Goal: Task Accomplishment & Management: Use online tool/utility

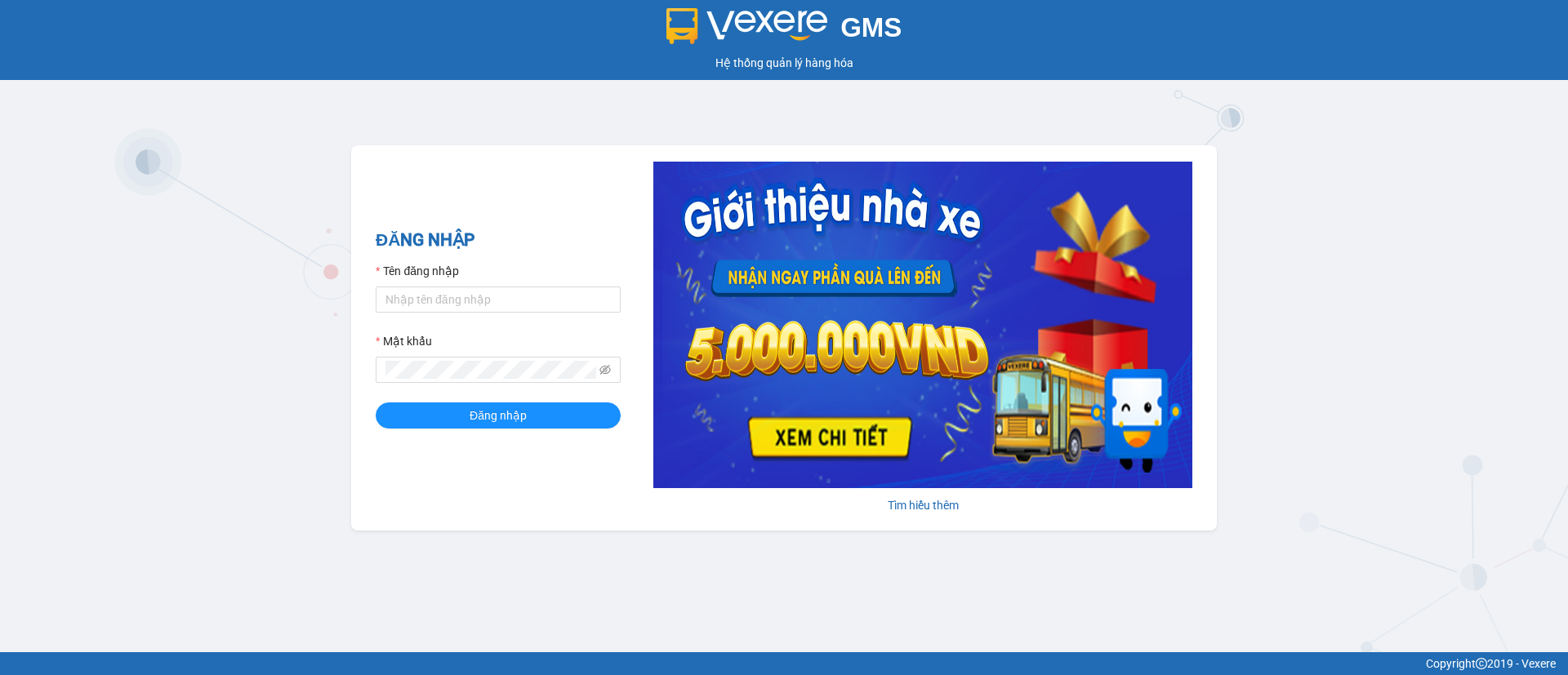
click at [484, 284] on div "Tên đăng nhập" at bounding box center [498, 274] width 245 height 25
click at [484, 295] on input "Tên đăng nhập" at bounding box center [498, 300] width 245 height 27
click at [575, 302] on input "Tên đăng nhập" at bounding box center [498, 300] width 245 height 27
type input "t"
type input "test.vtvm"
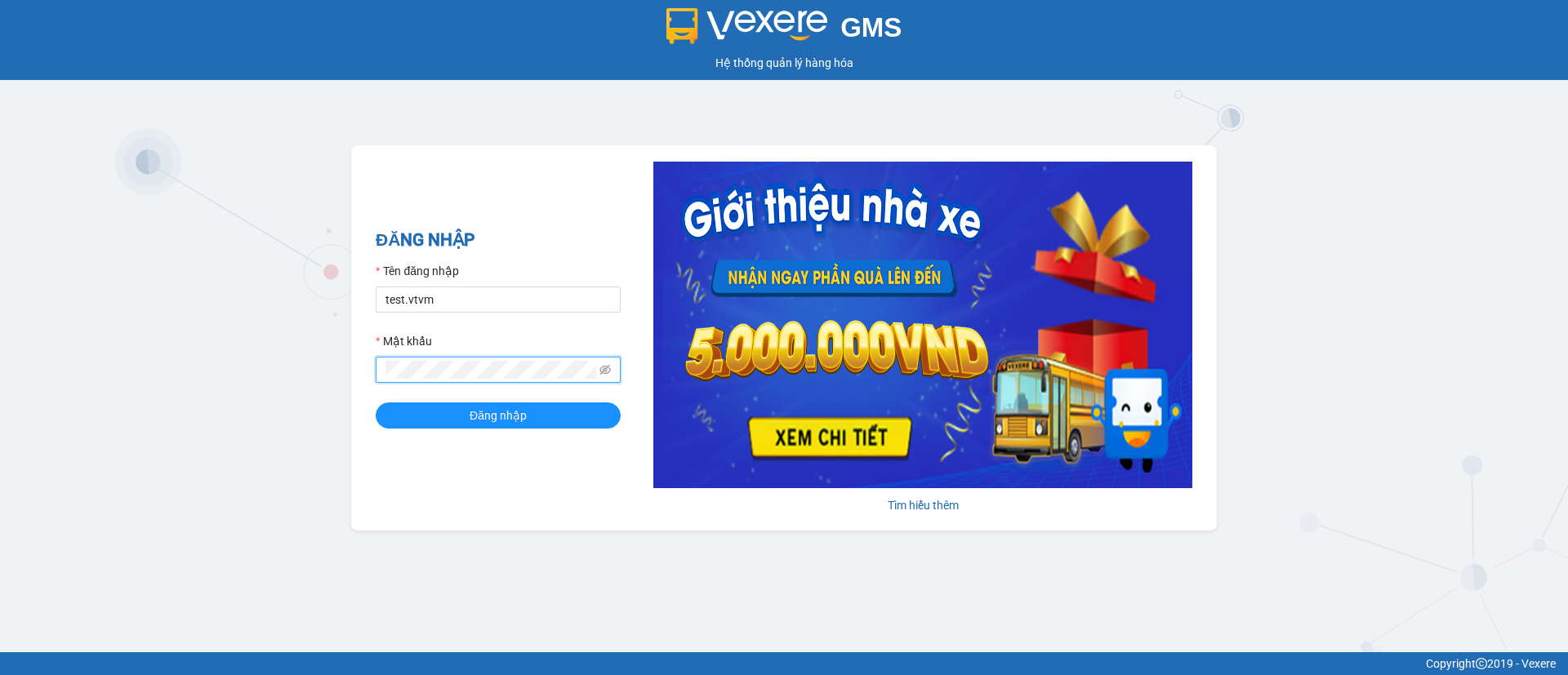
click at [375, 403] on button "Đăng nhập" at bounding box center [498, 416] width 245 height 27
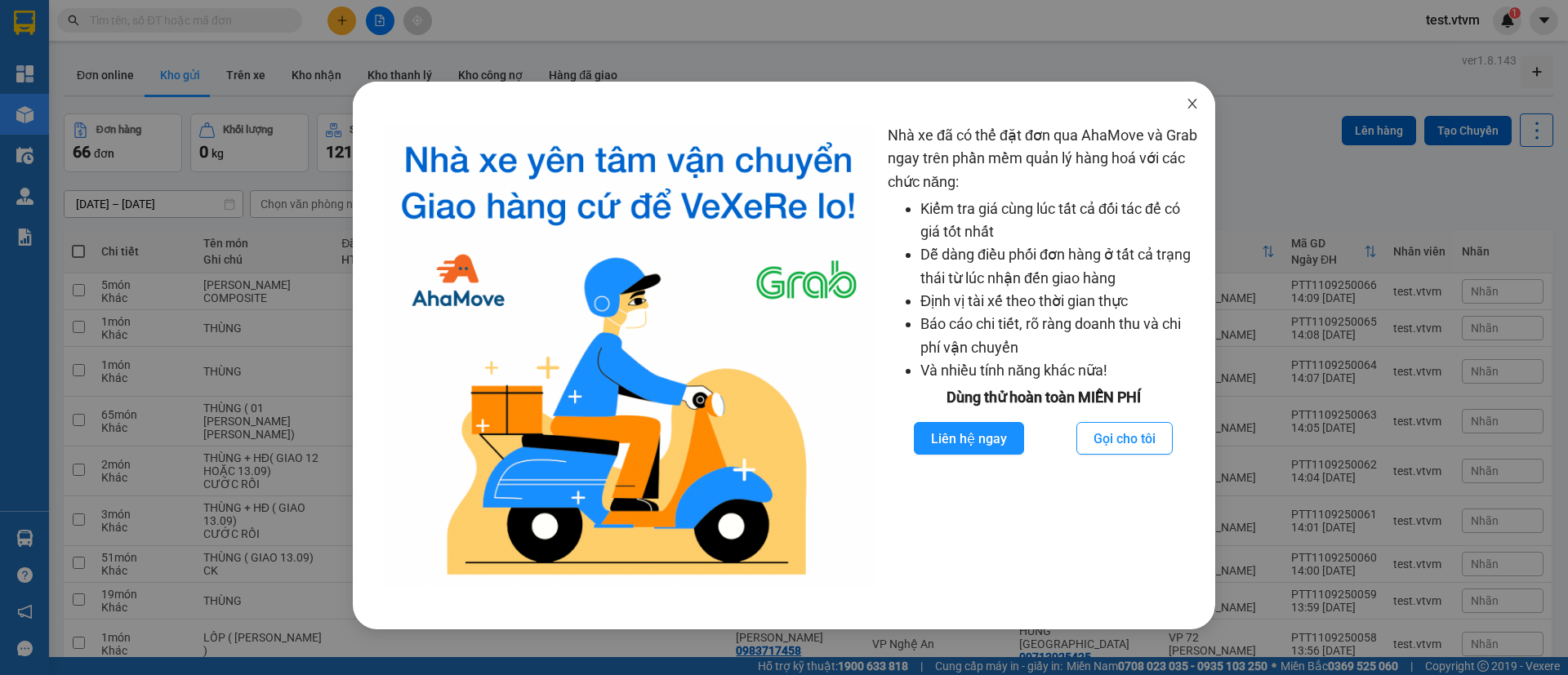
click at [1203, 105] on span "Close" at bounding box center [1193, 104] width 45 height 45
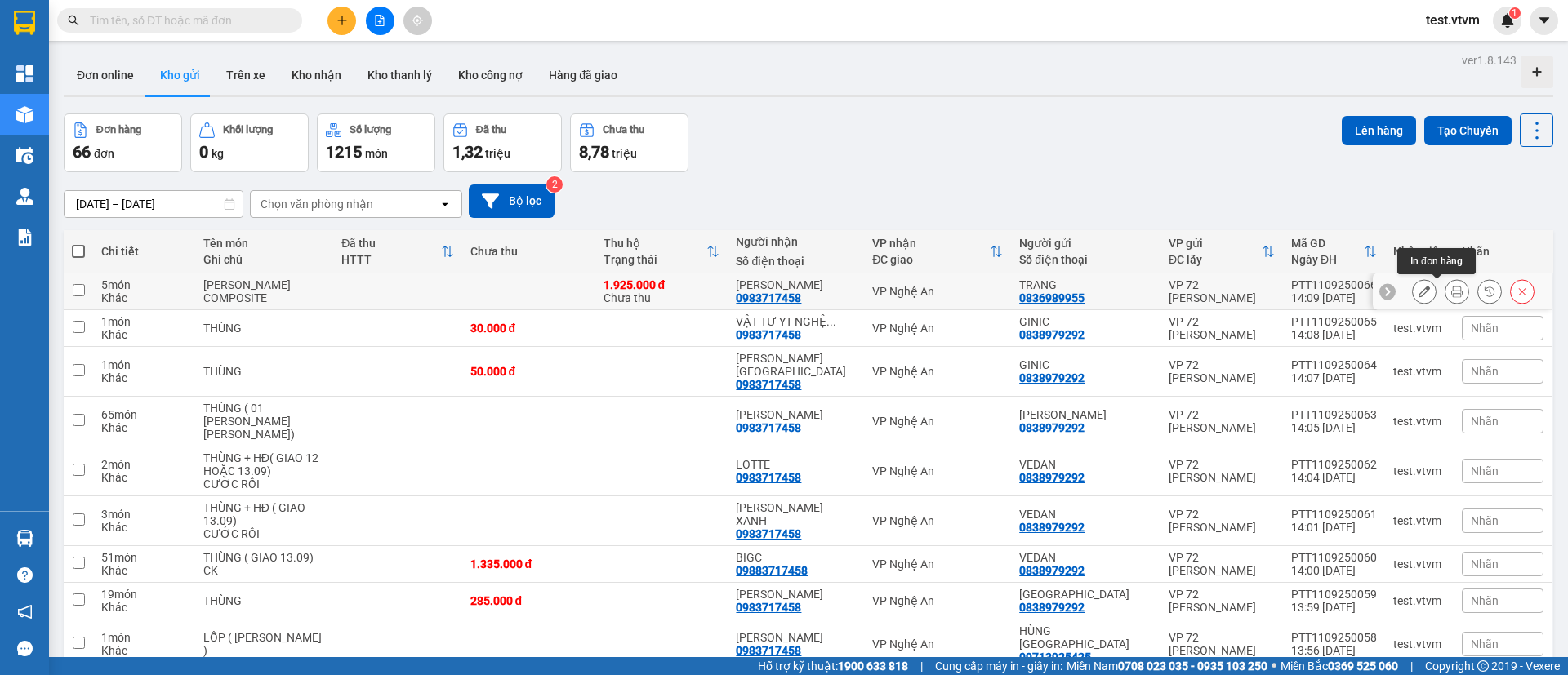
click at [1452, 288] on icon at bounding box center [1458, 292] width 12 height 12
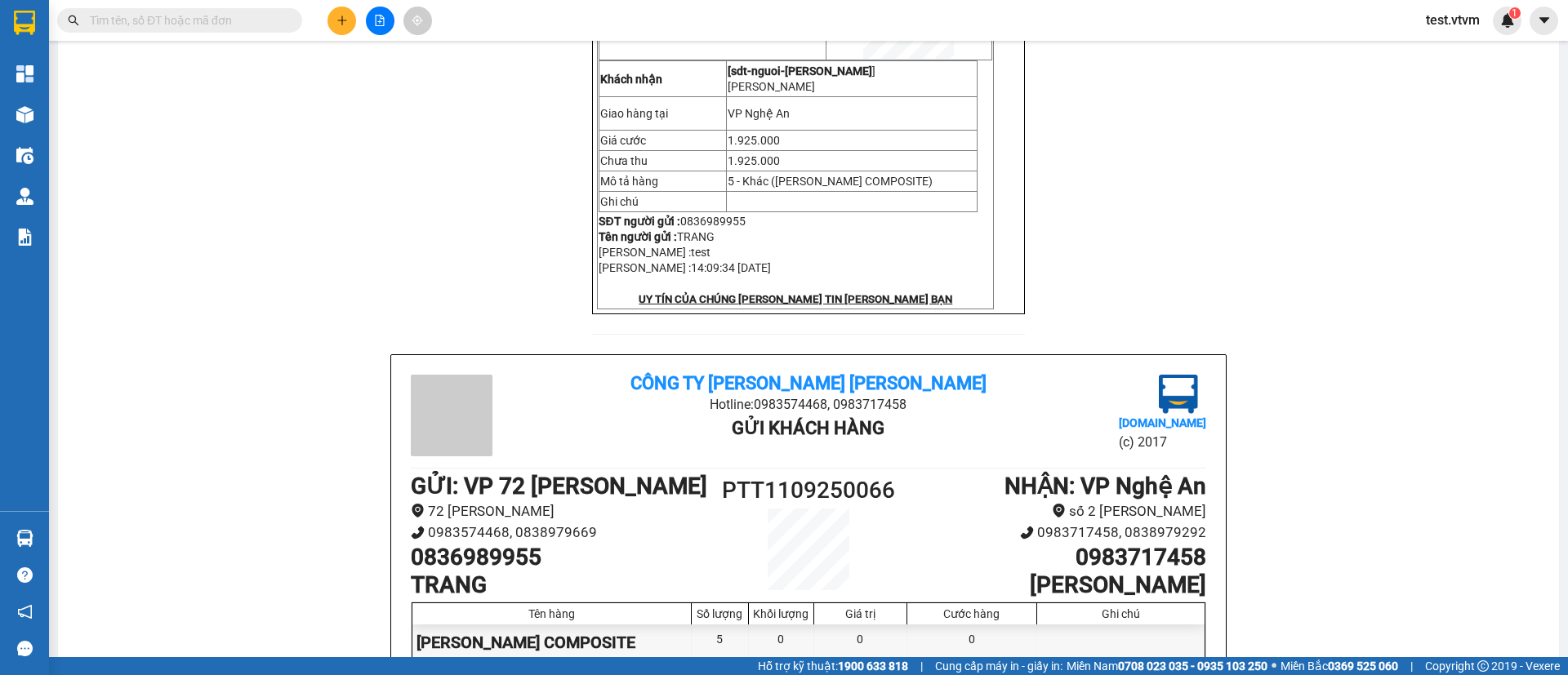
scroll to position [15, 0]
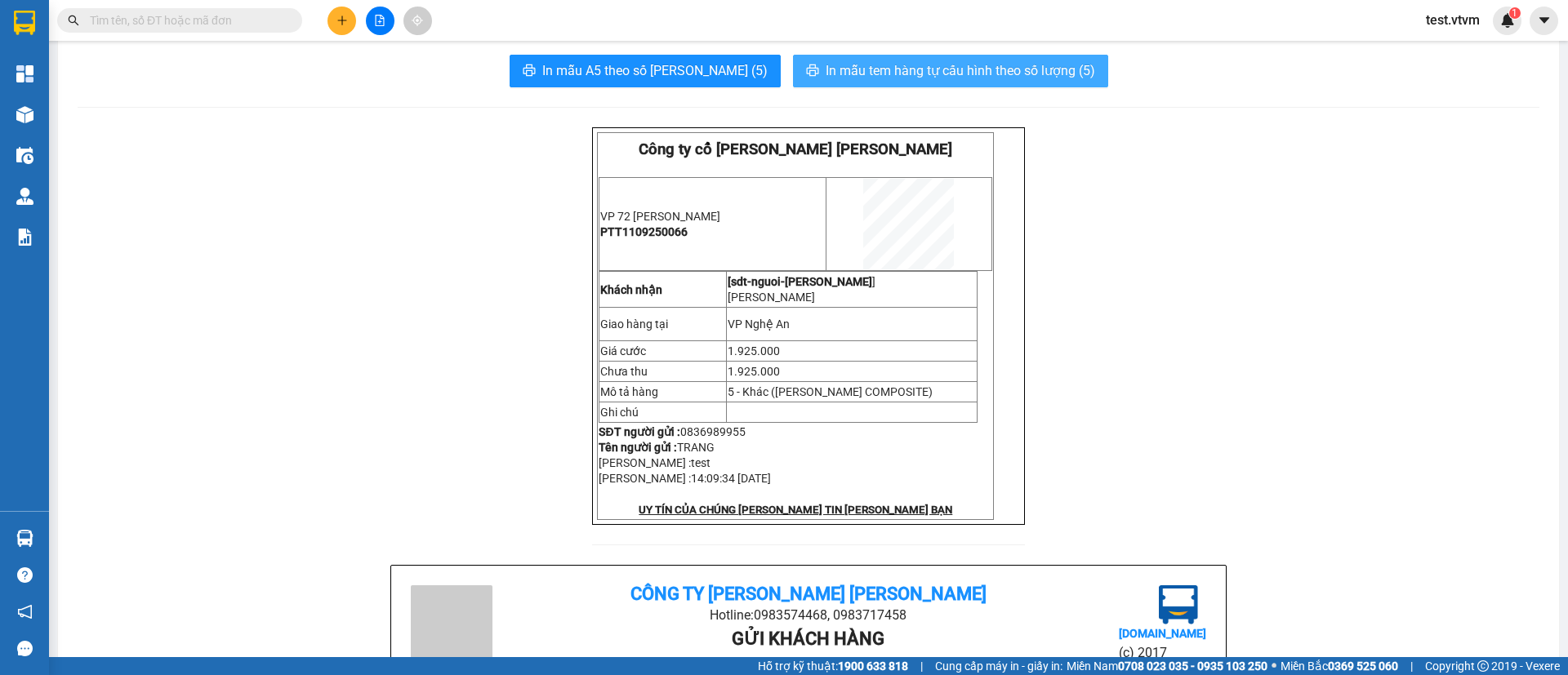
click at [881, 69] on span "In mẫu tem hàng tự cấu hình theo số lượng (5)" at bounding box center [960, 70] width 269 height 21
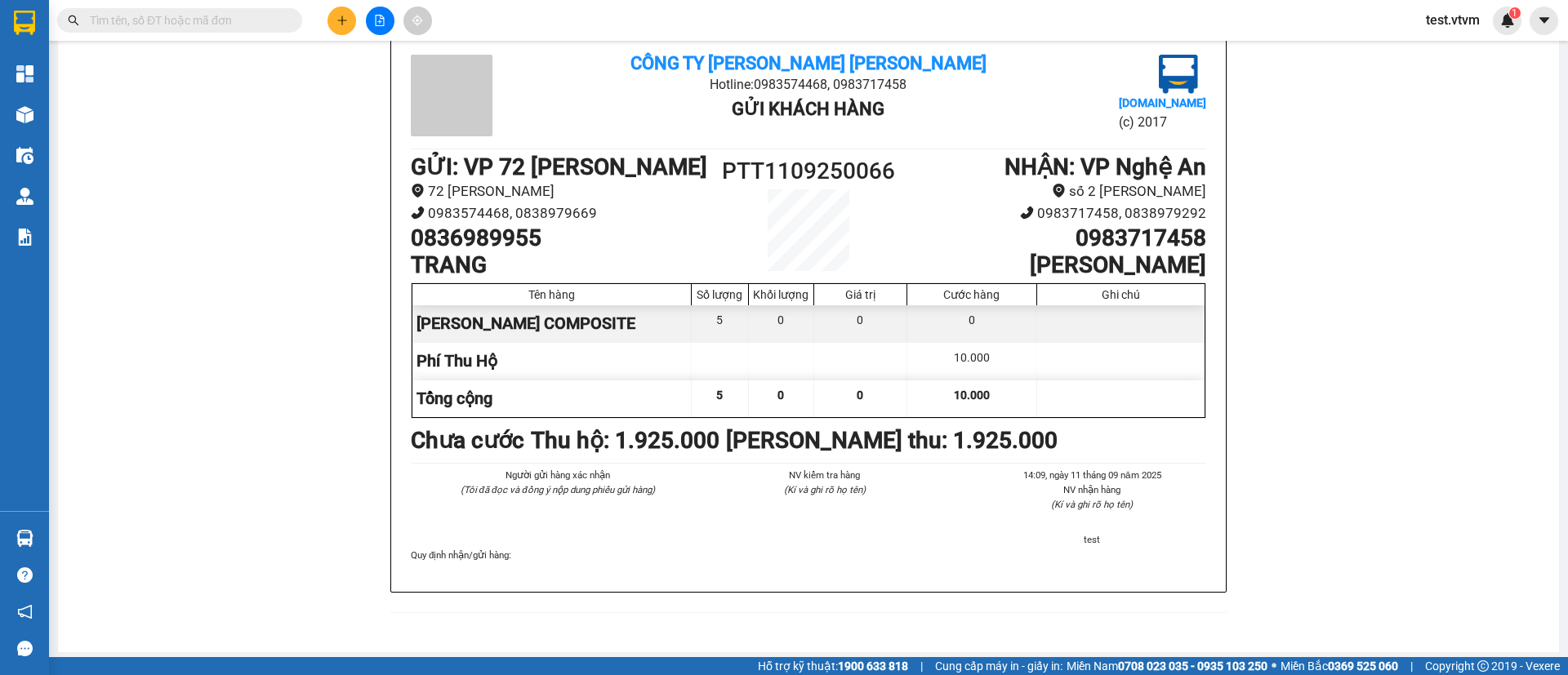
scroll to position [0, 0]
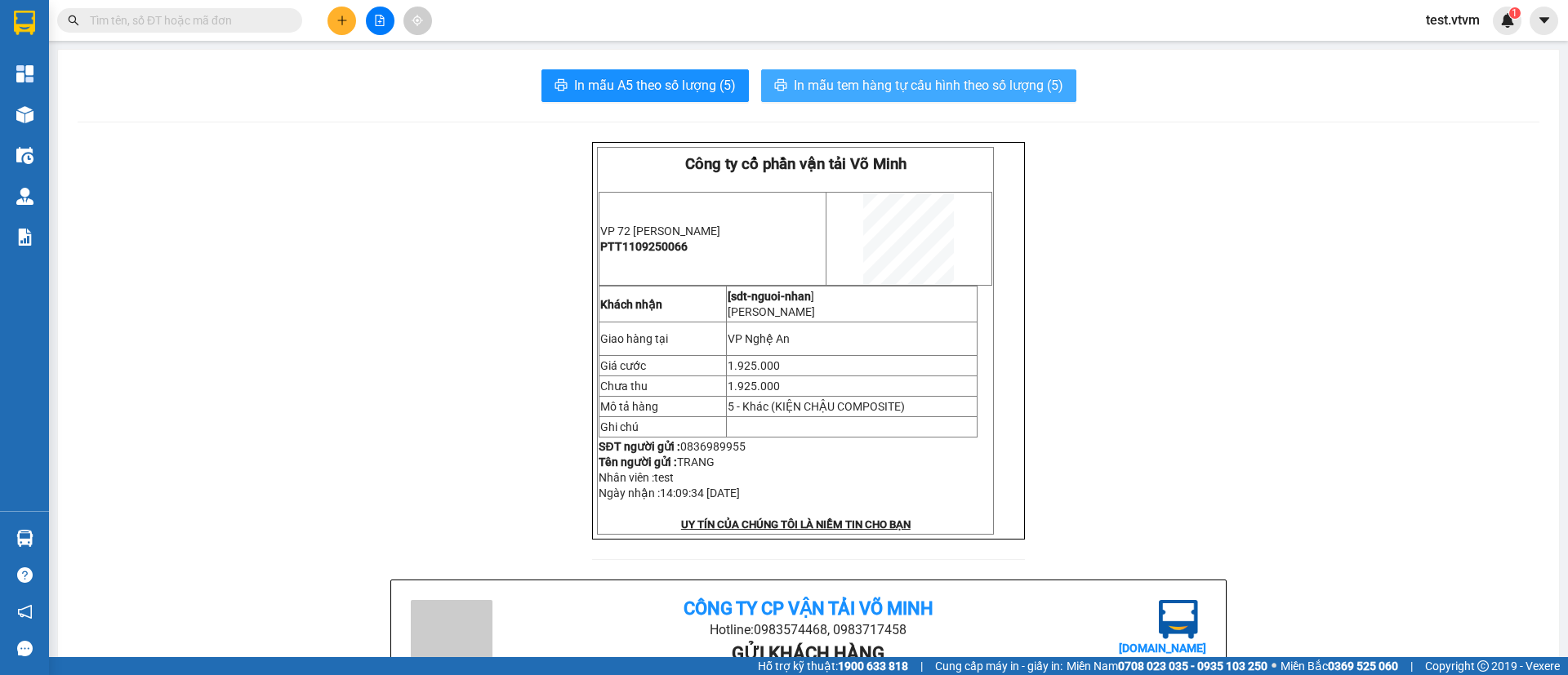
click at [913, 77] on span "In mẫu tem hàng tự cấu hình theo số lượng (5)" at bounding box center [927, 85] width 269 height 21
click at [1464, 23] on span "test.vtvm" at bounding box center [1453, 20] width 80 height 21
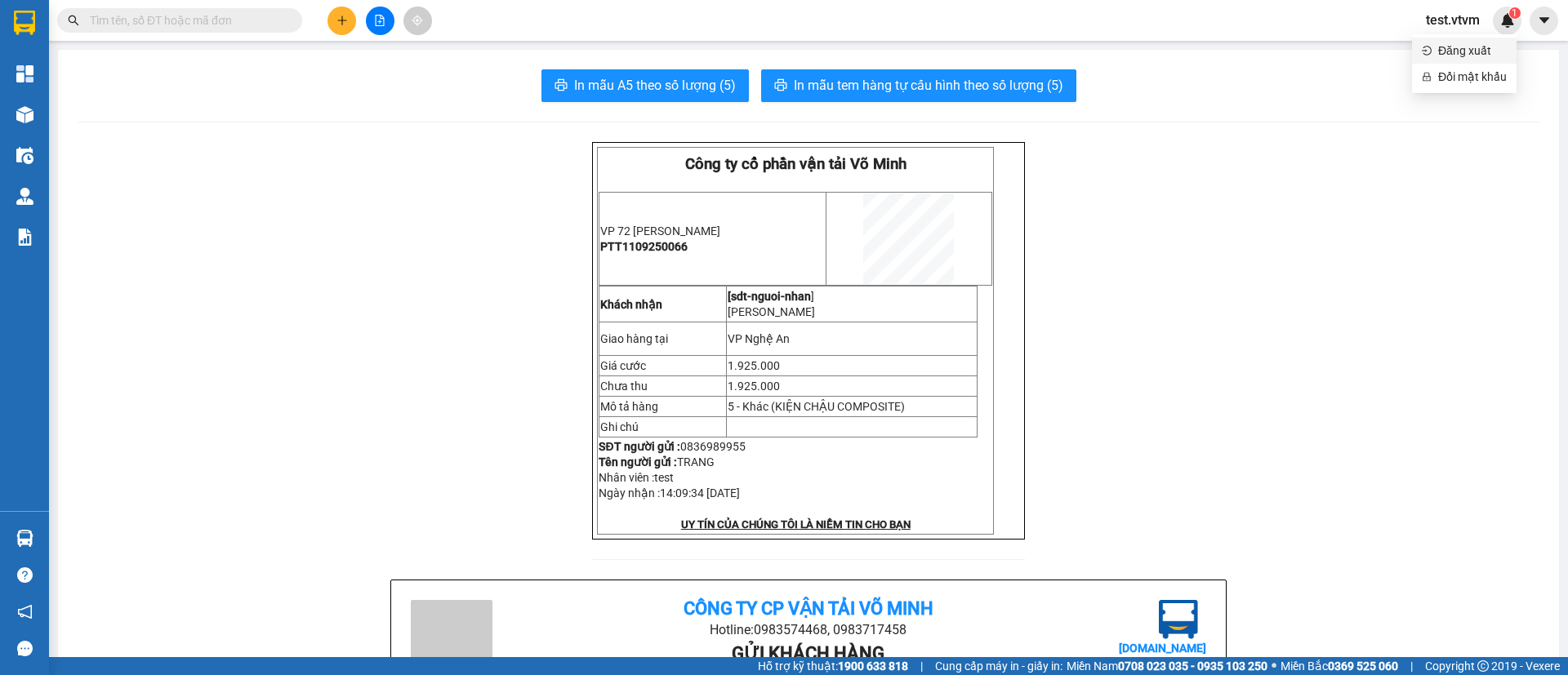
click at [1428, 52] on icon "login" at bounding box center [1427, 50] width 10 height 10
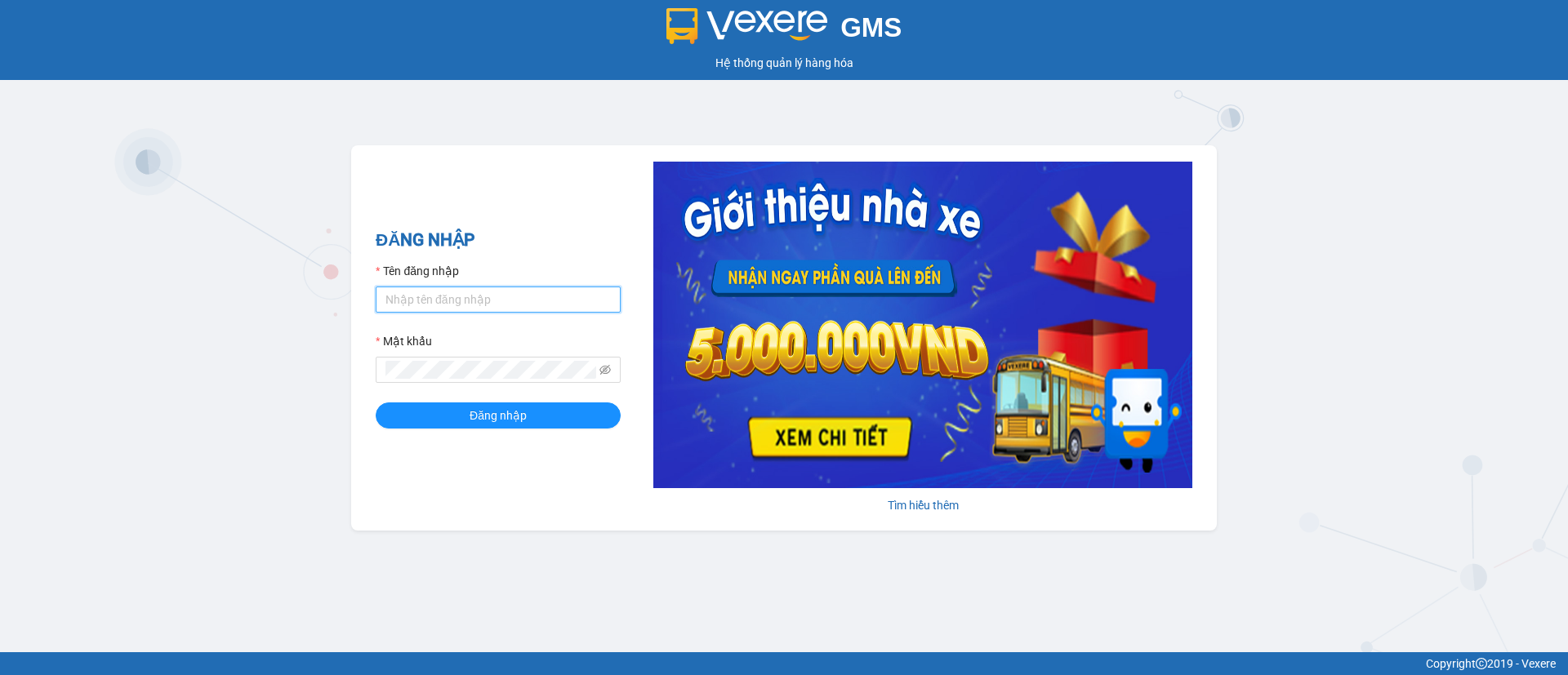
click at [546, 299] on input "Tên đăng nhập" at bounding box center [498, 300] width 245 height 27
click at [478, 305] on input "Tên đăng nhập" at bounding box center [498, 300] width 245 height 27
type input "test.vtvm"
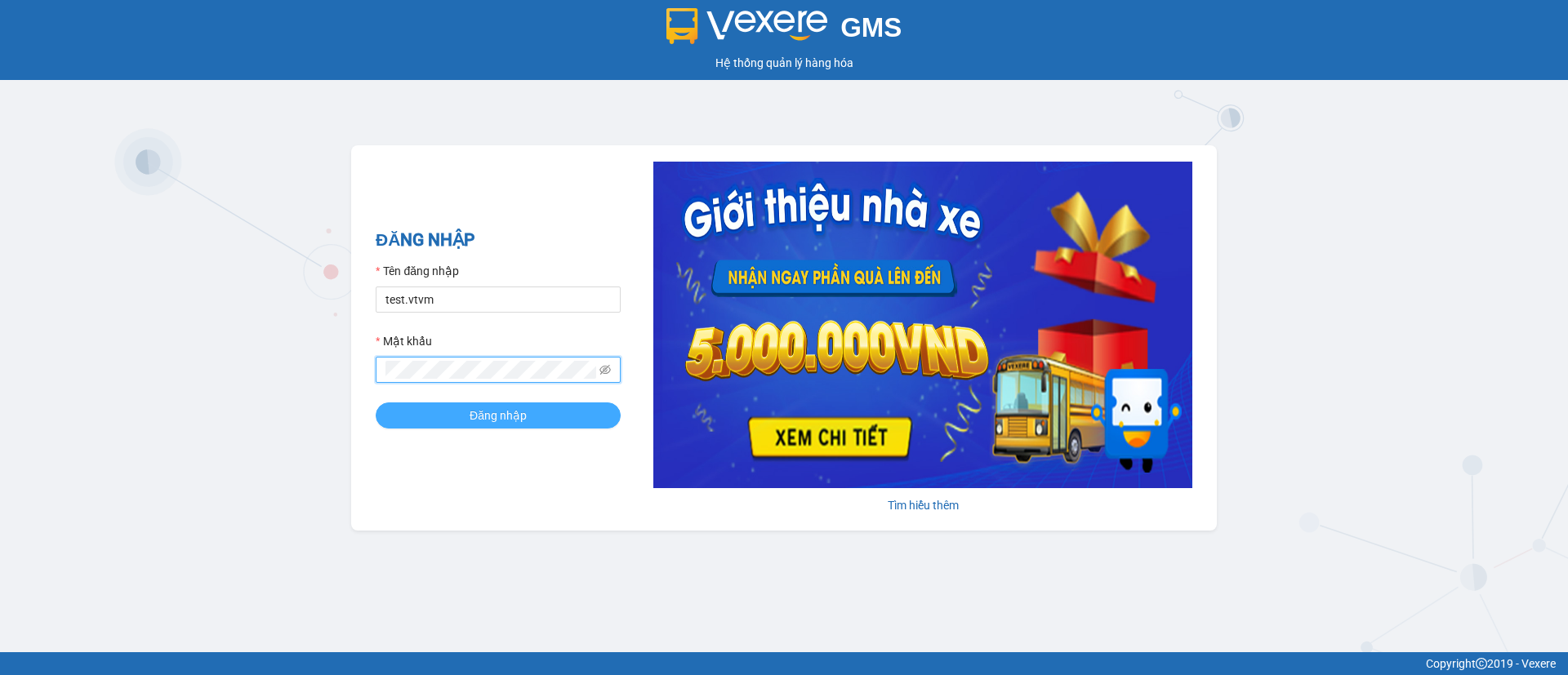
click at [518, 411] on span "Đăng nhập" at bounding box center [498, 416] width 57 height 18
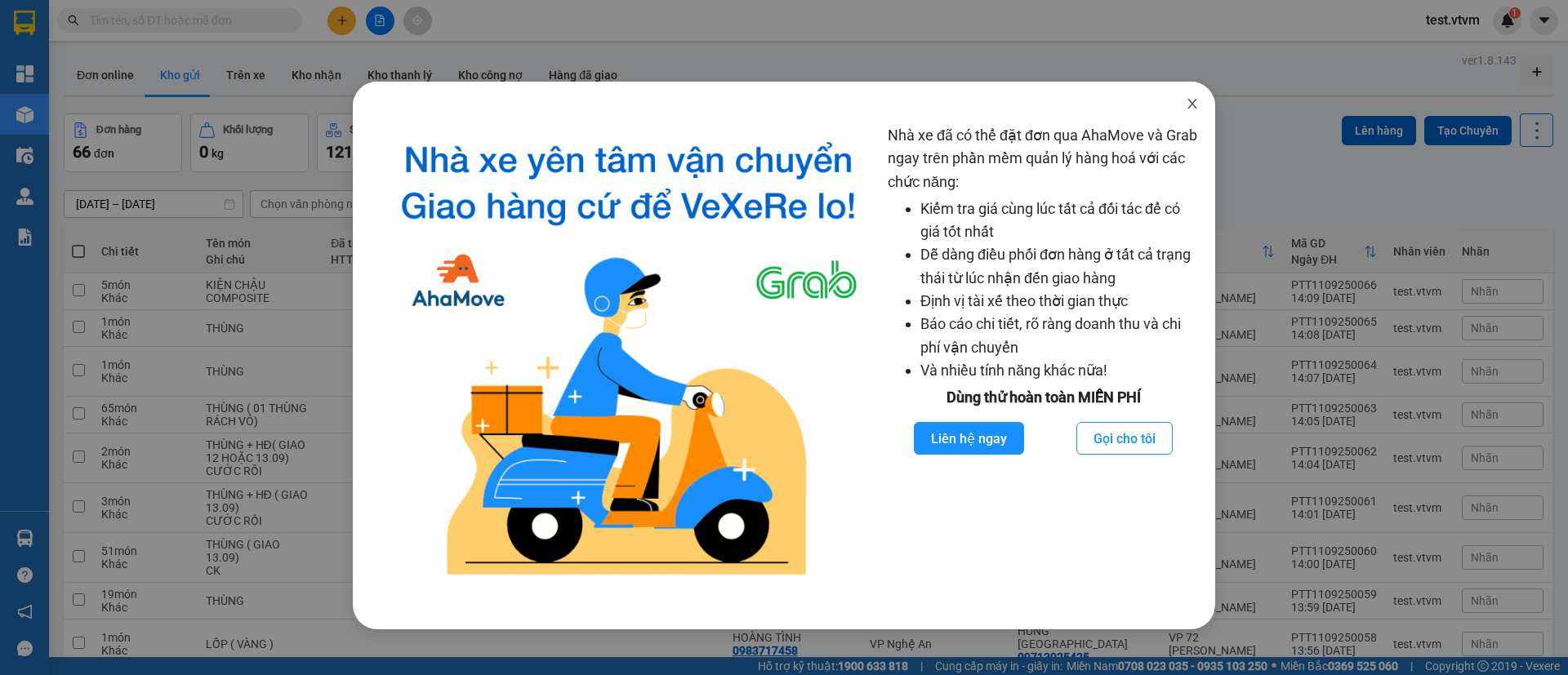
click at [1194, 103] on icon "close" at bounding box center [1192, 103] width 13 height 13
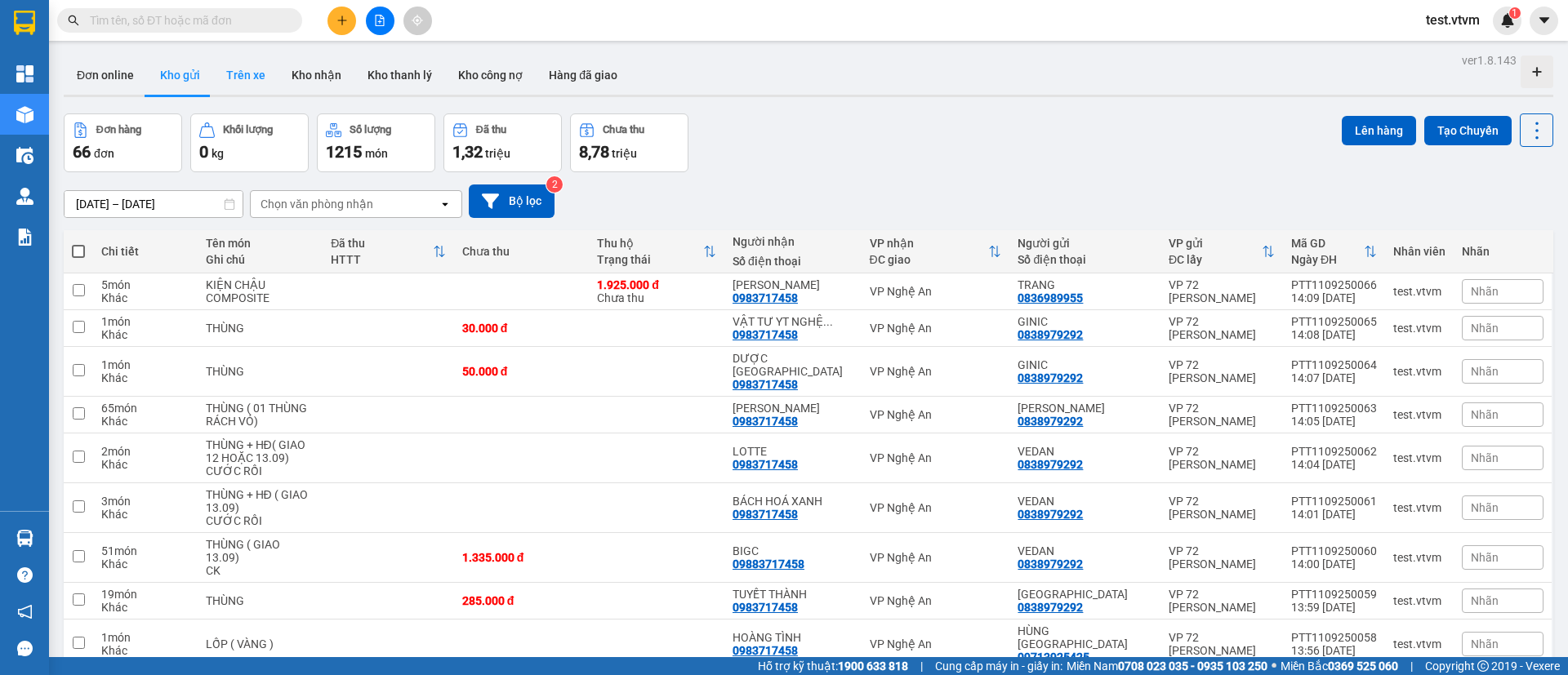
click at [251, 84] on button "Trên xe" at bounding box center [245, 75] width 65 height 39
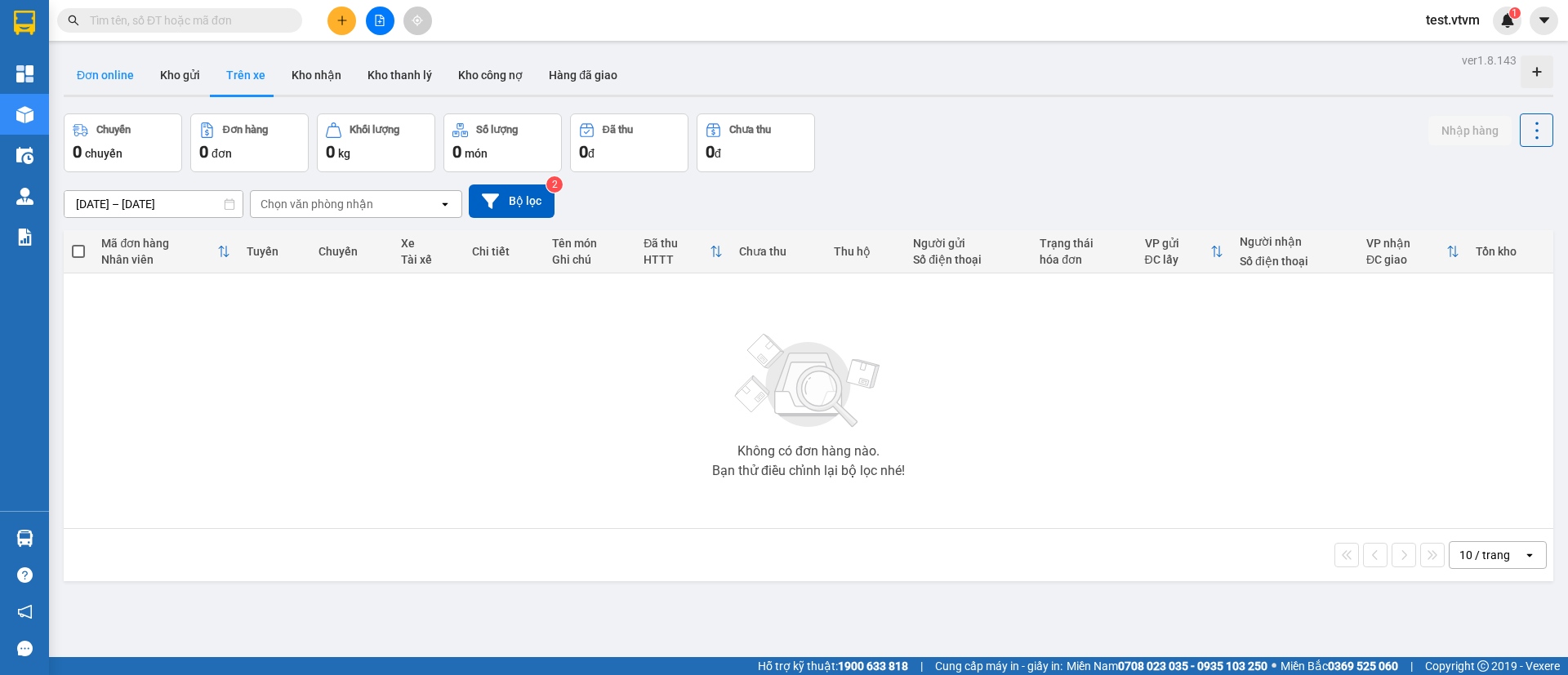
click at [98, 87] on button "Đơn online" at bounding box center [105, 75] width 84 height 39
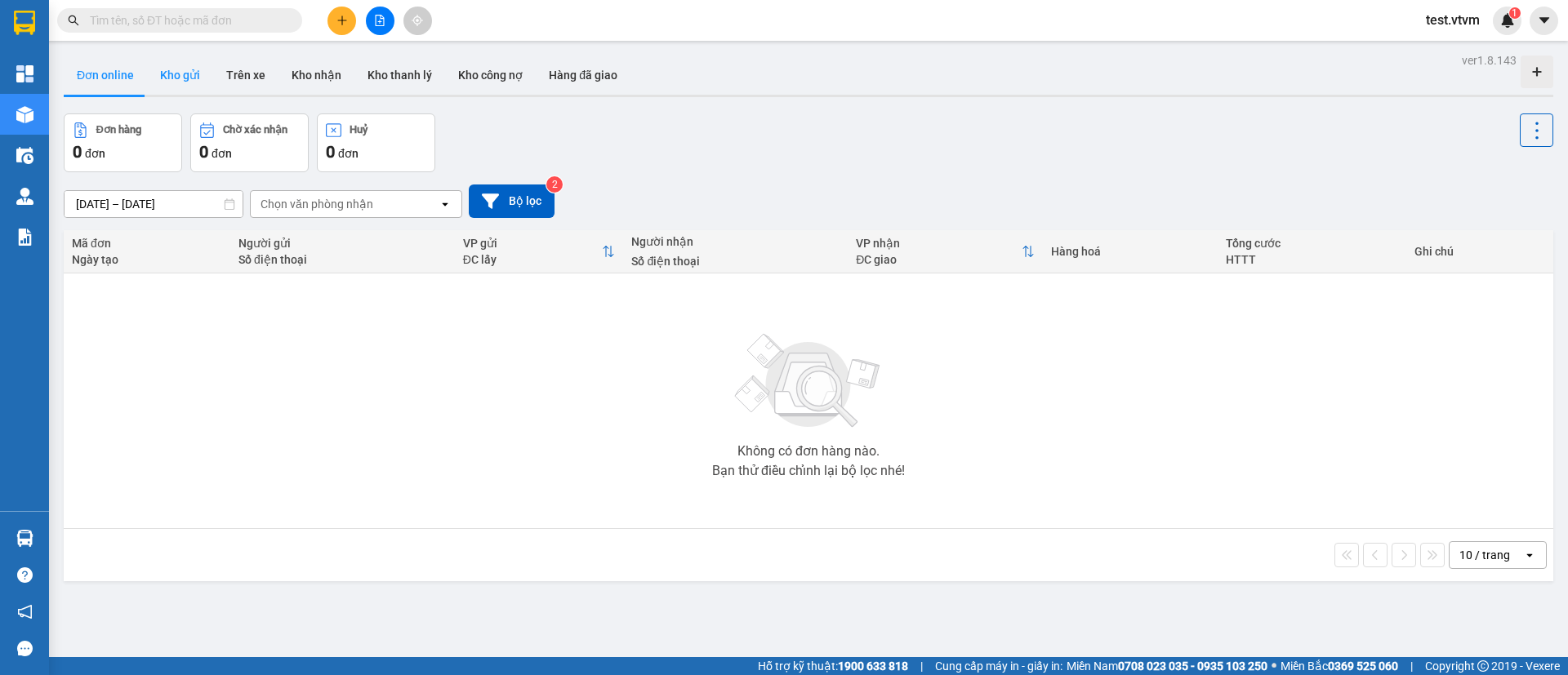
click at [175, 84] on button "Kho gửi" at bounding box center [179, 75] width 66 height 39
type input "09/09/2025 – 11/09/2025"
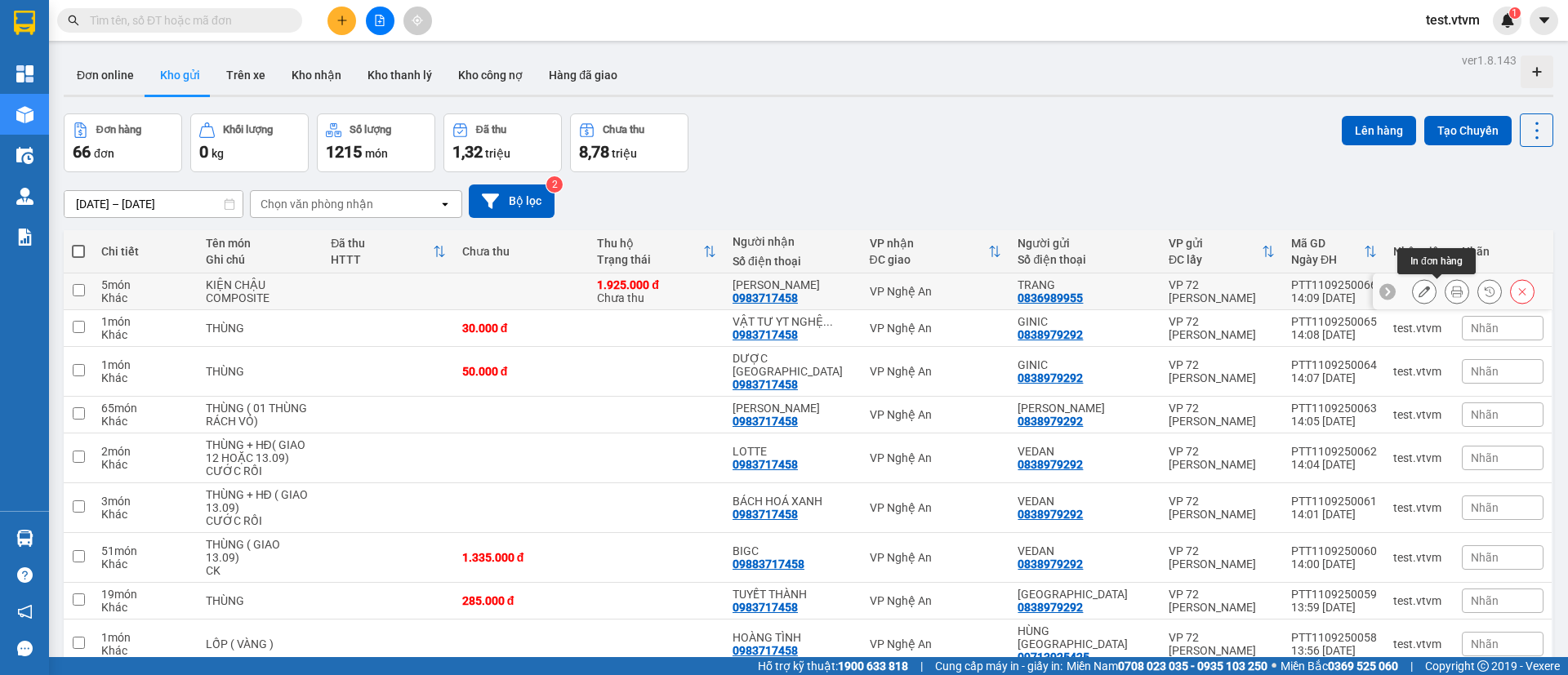
click at [1446, 295] on button at bounding box center [1457, 292] width 23 height 29
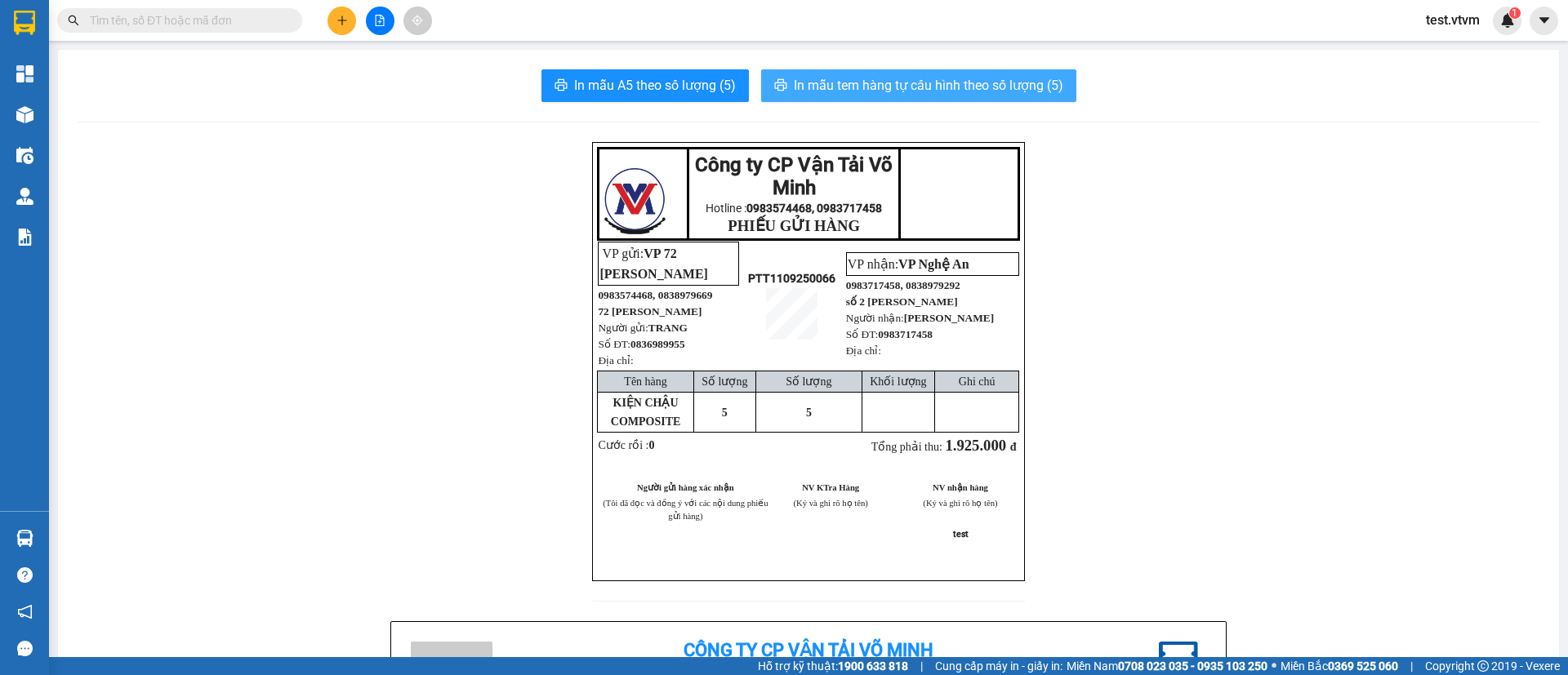
click at [977, 89] on span "In mẫu tem hàng tự cấu hình theo số lượng (5)" at bounding box center [927, 85] width 269 height 21
click at [1009, 77] on span "In mẫu tem hàng tự cấu hình theo số lượng (5)" at bounding box center [927, 85] width 269 height 21
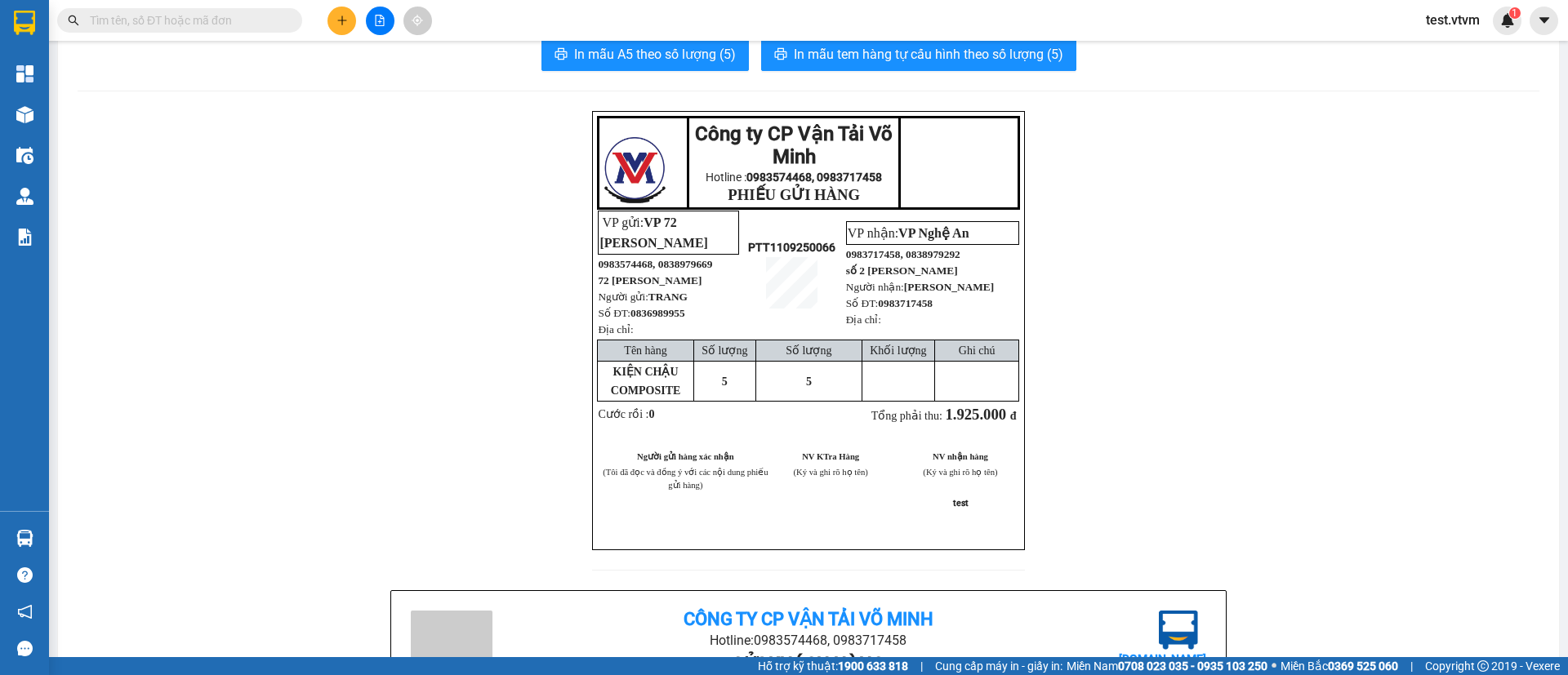
scroll to position [14, 0]
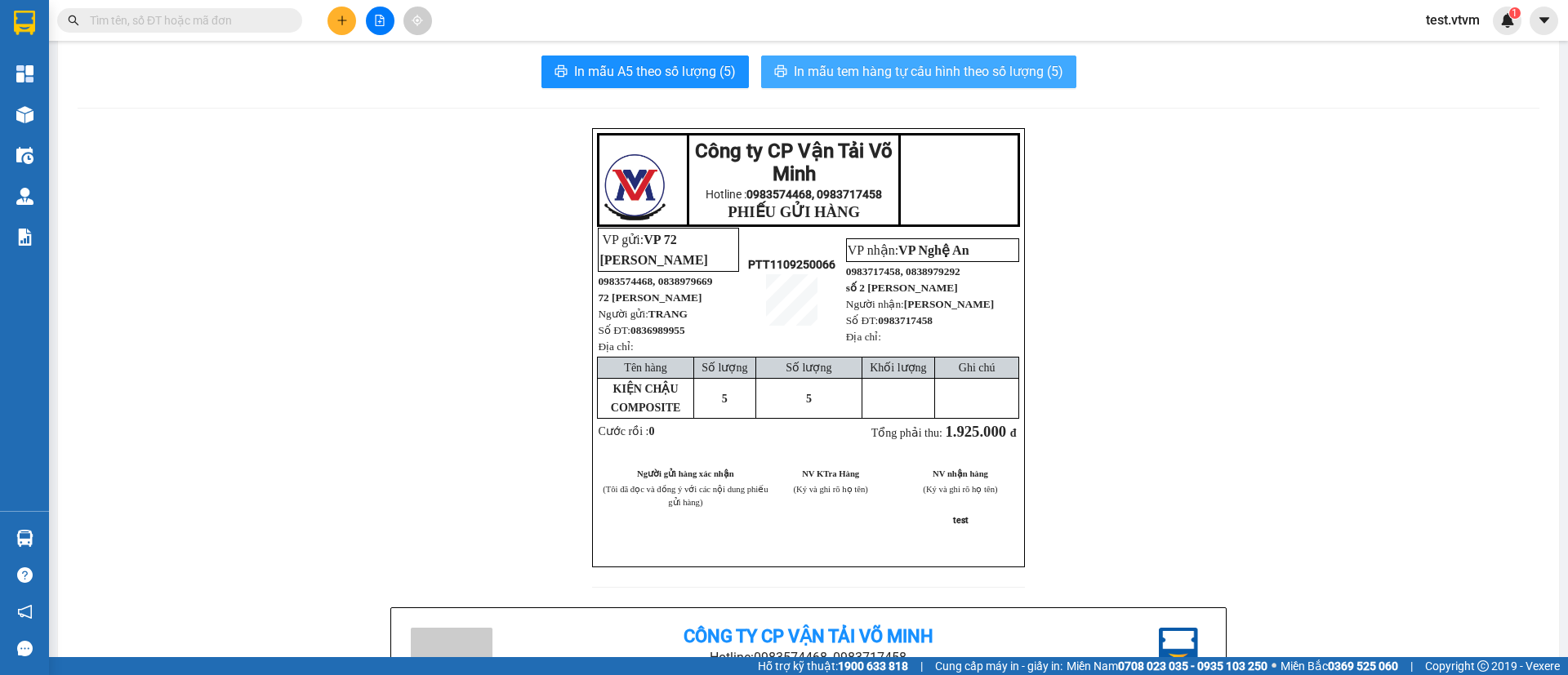
click at [995, 70] on span "In mẫu tem hàng tự cấu hình theo số lượng (5)" at bounding box center [927, 71] width 269 height 21
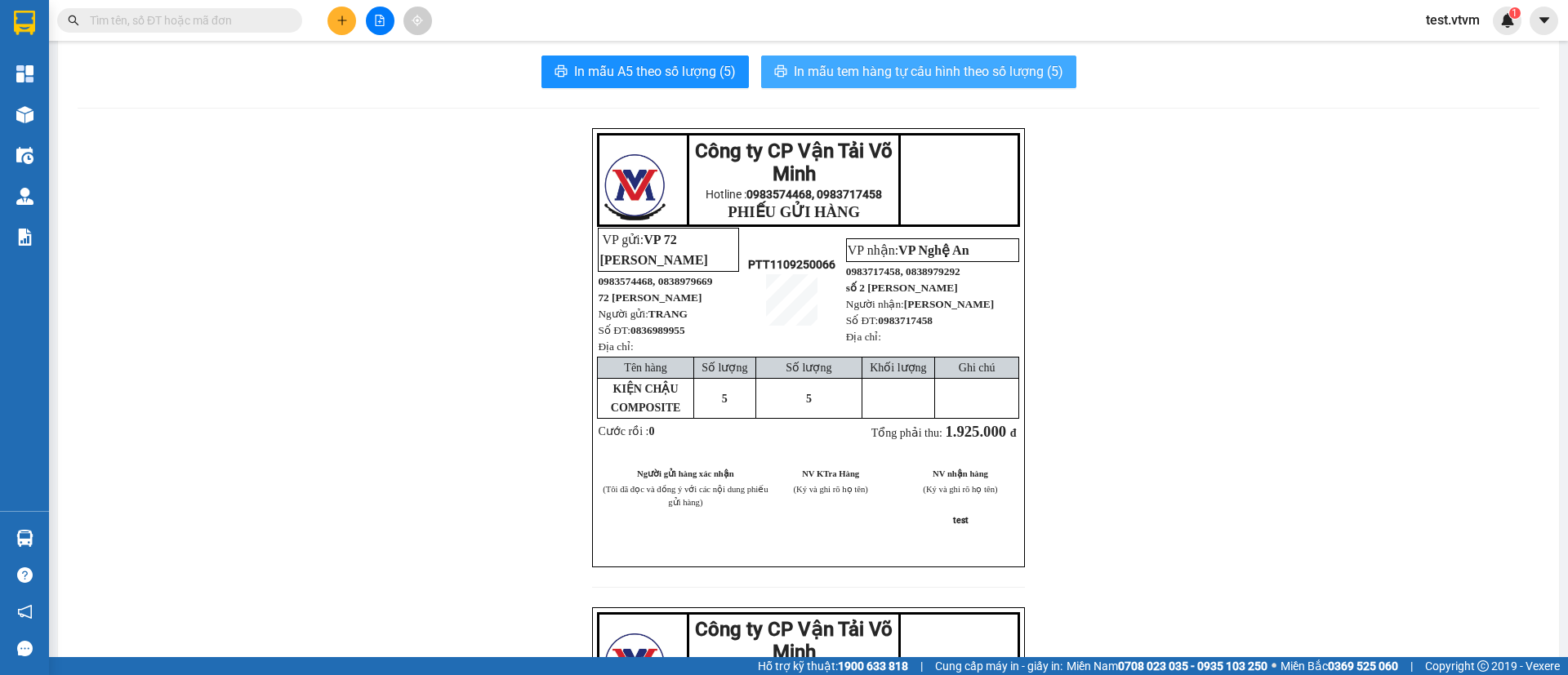
click at [908, 62] on span "In mẫu tem hàng tự cấu hình theo số lượng (5)" at bounding box center [927, 71] width 269 height 21
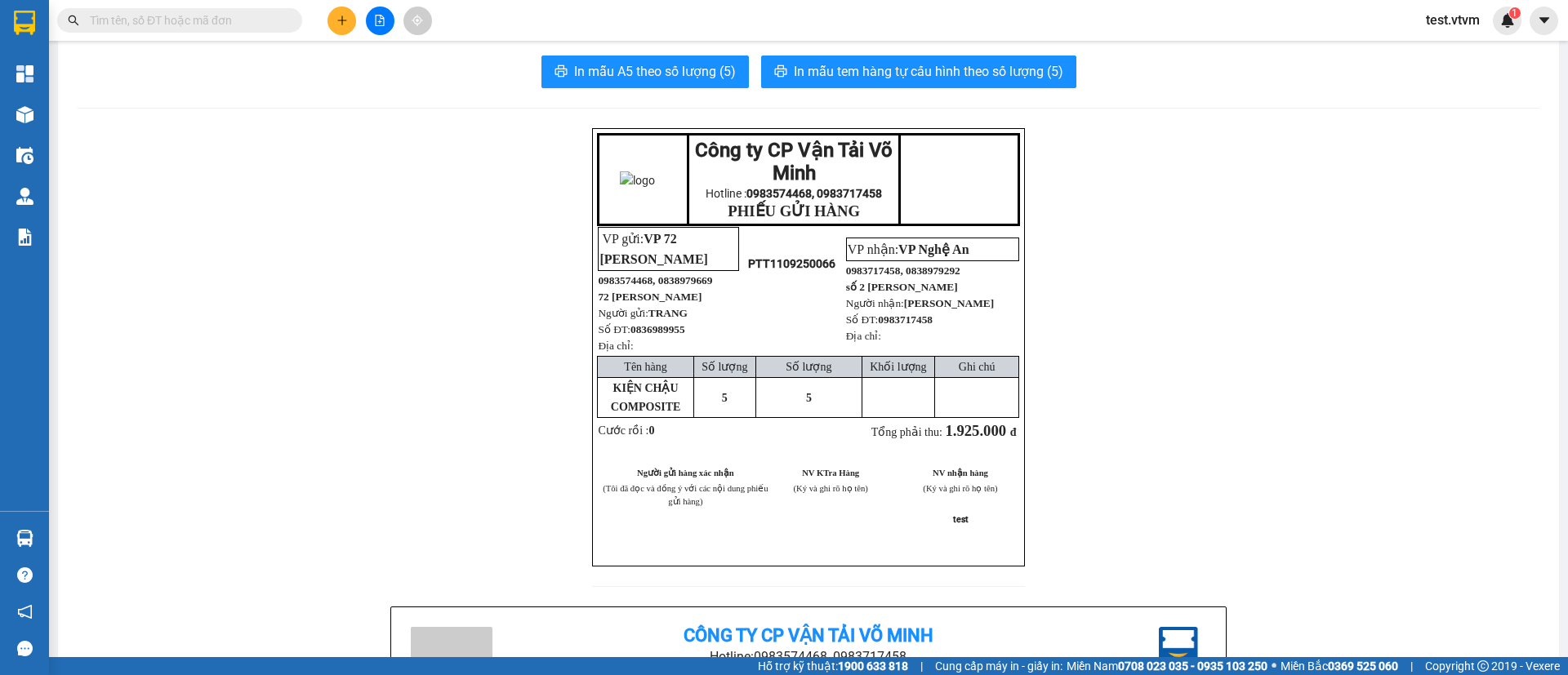
scroll to position [0, 0]
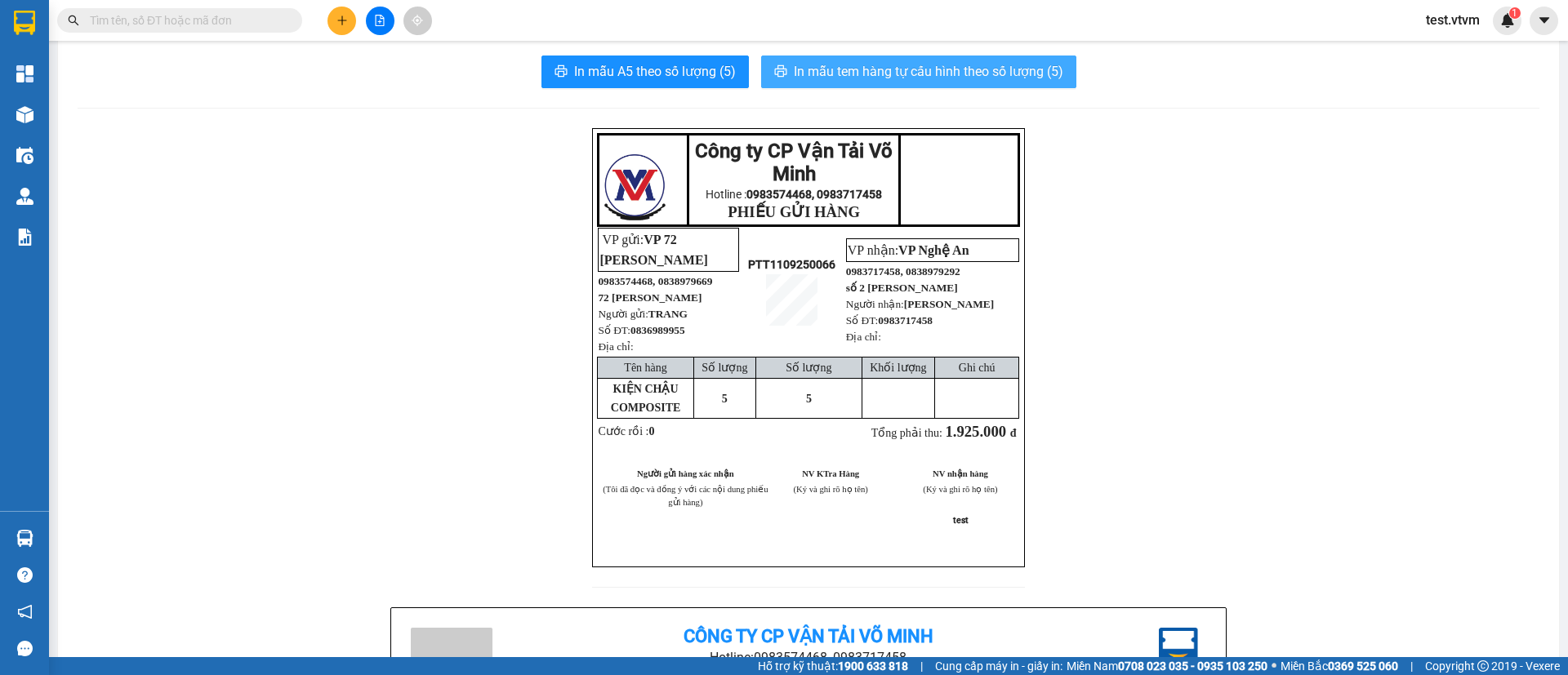
click at [914, 73] on span "In mẫu tem hàng tự cấu hình theo số lượng (5)" at bounding box center [927, 71] width 269 height 21
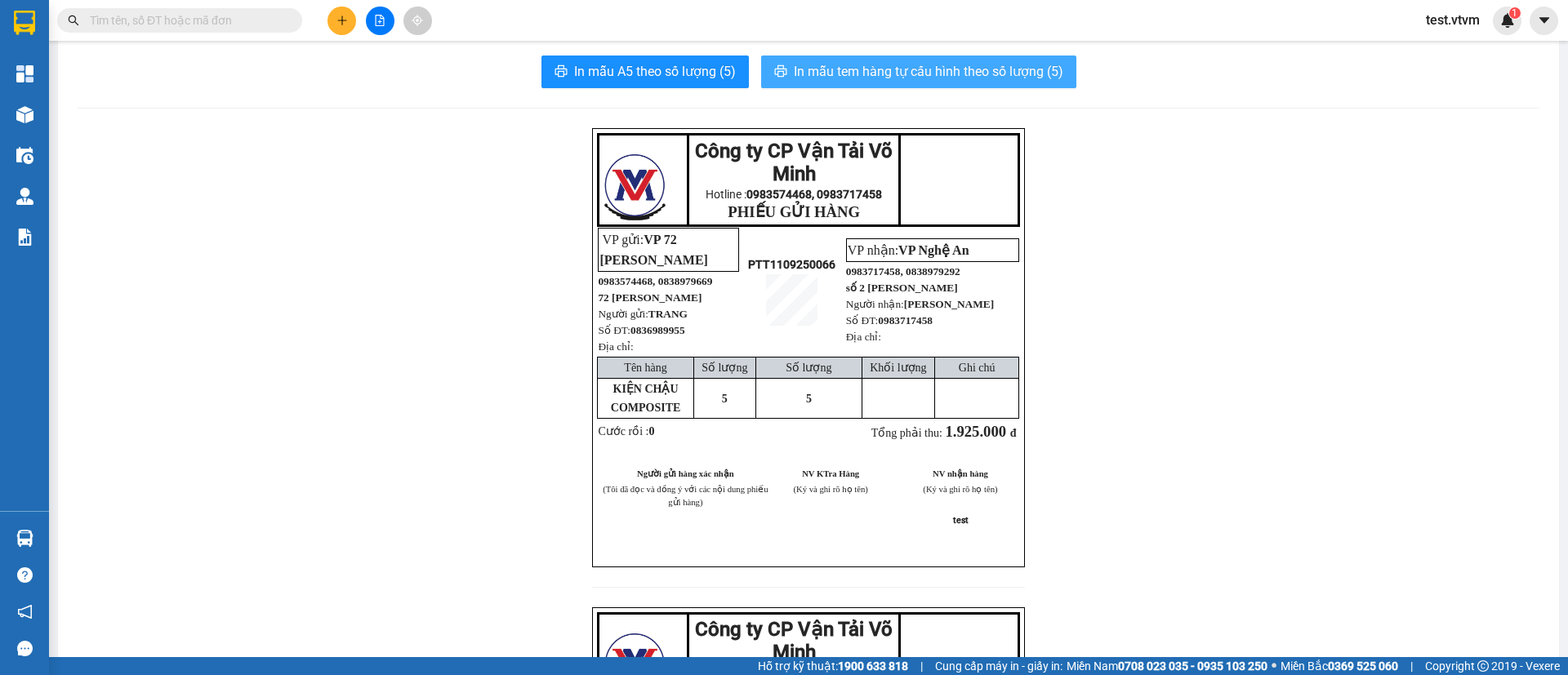
click at [856, 67] on span "In mẫu tem hàng tự cấu hình theo số lượng (5)" at bounding box center [927, 71] width 269 height 21
